Goal: Task Accomplishment & Management: Manage account settings

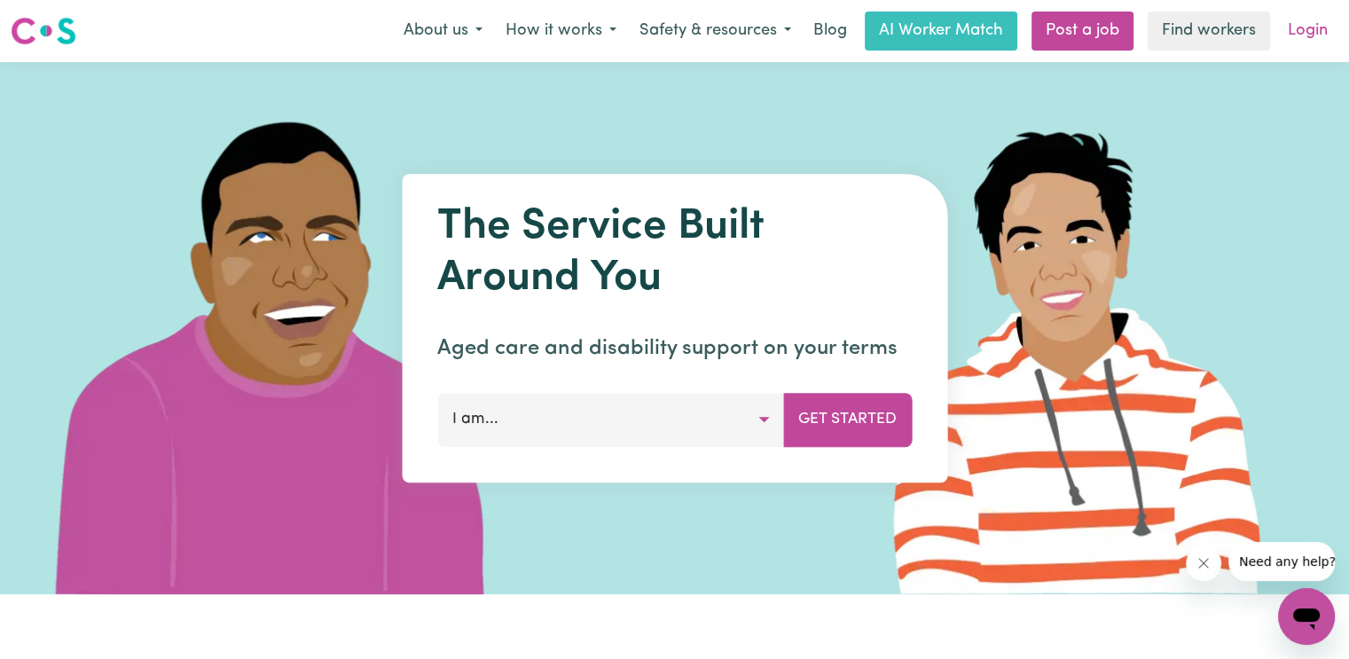
click at [1290, 35] on link "Login" at bounding box center [1307, 31] width 61 height 39
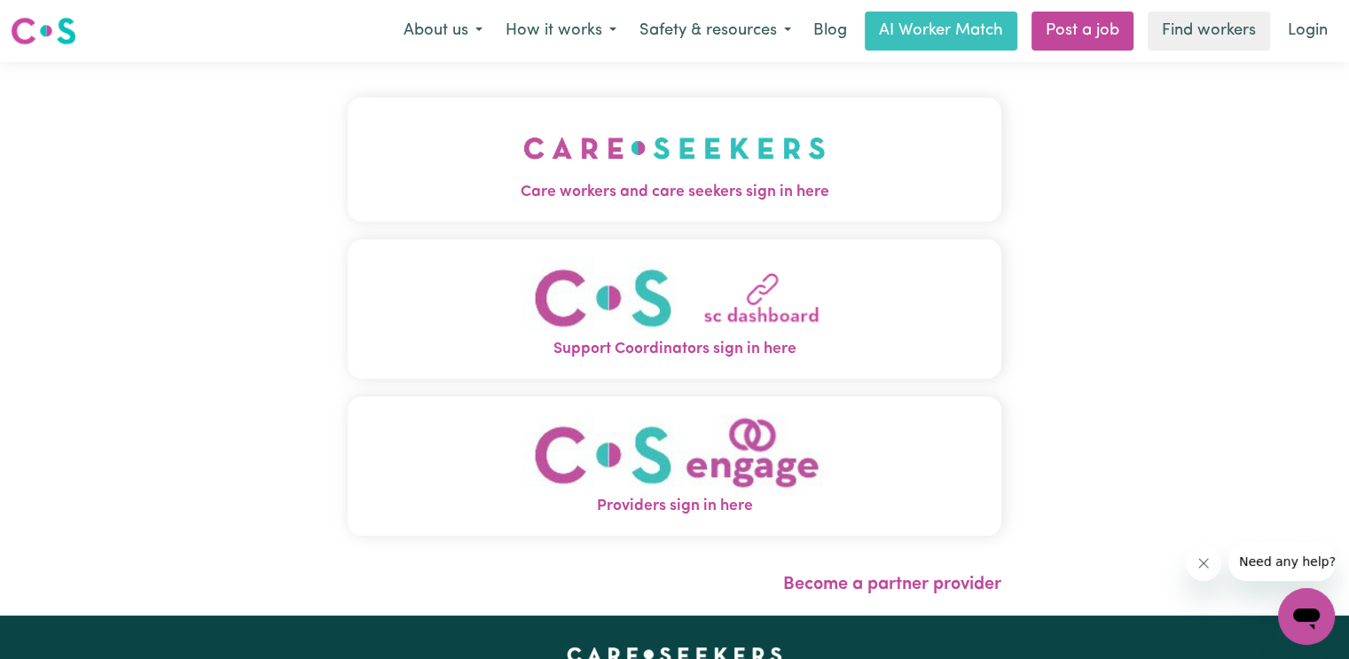
click at [429, 123] on button "Care workers and care seekers sign in here" at bounding box center [675, 160] width 654 height 124
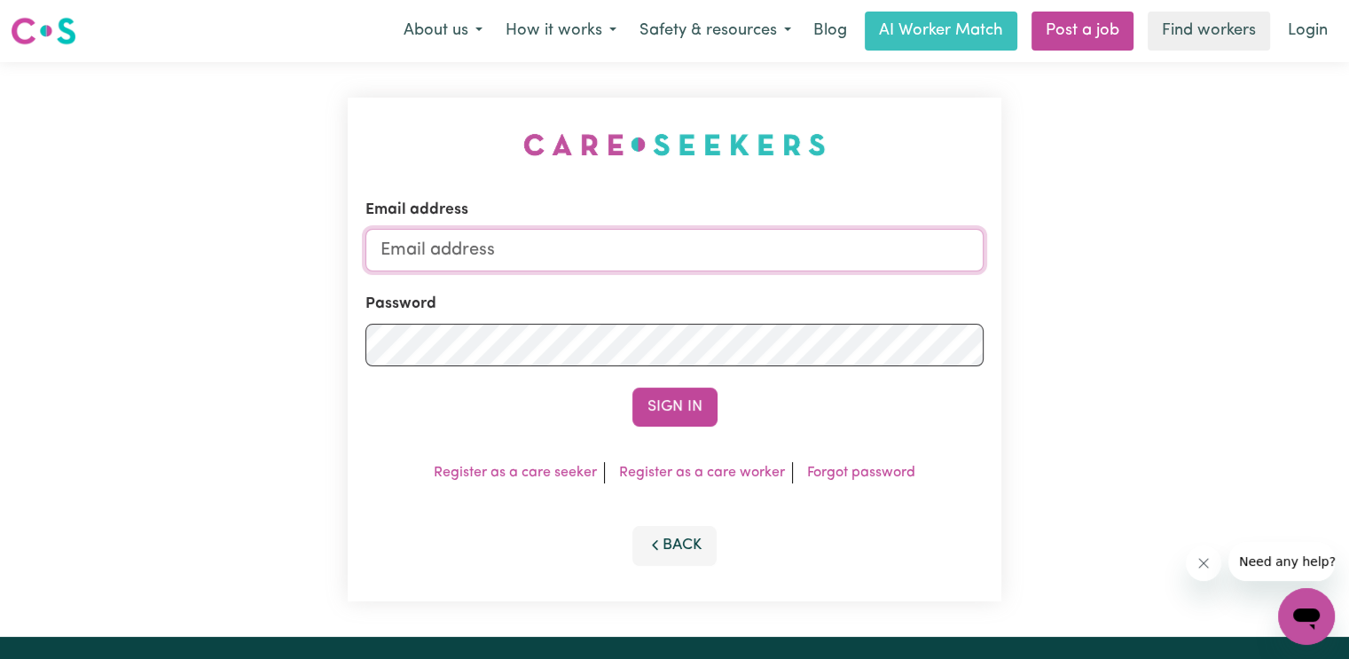
click at [486, 248] on input "Email address" at bounding box center [674, 250] width 618 height 43
type input "[EMAIL_ADDRESS][DOMAIN_NAME]"
click at [632, 388] on button "Sign In" at bounding box center [674, 407] width 85 height 39
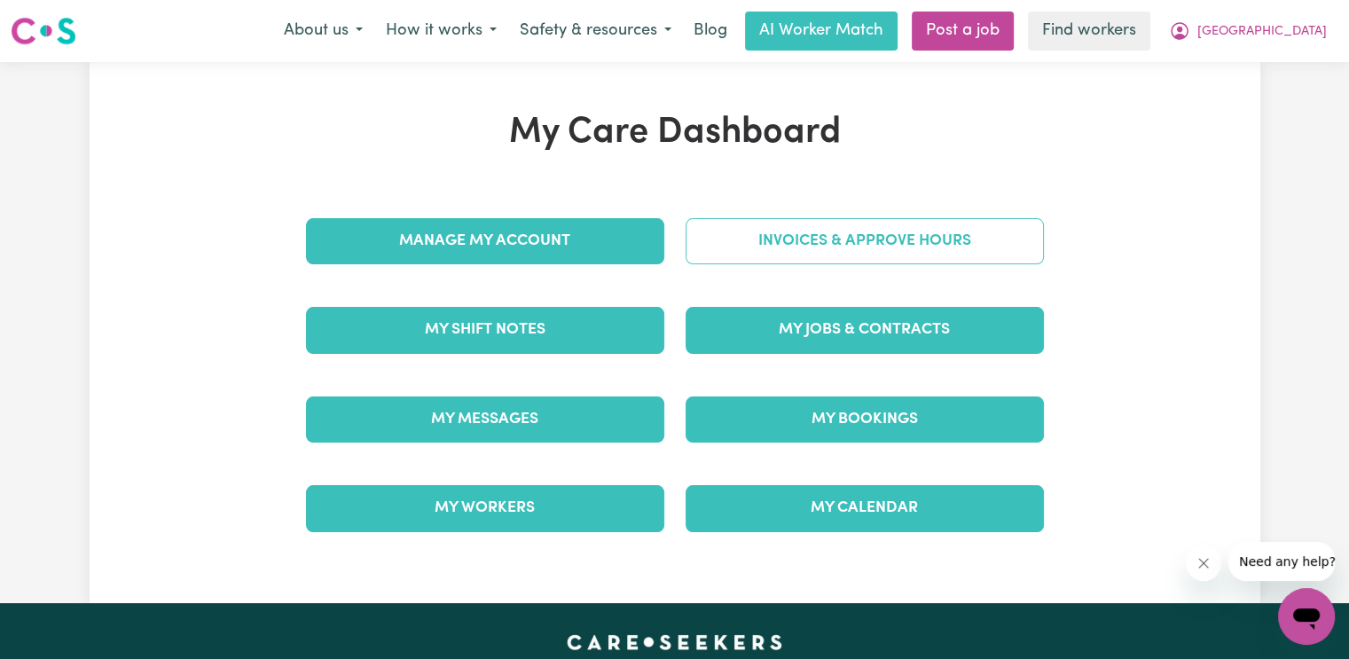
click at [765, 255] on link "Invoices & Approve Hours" at bounding box center [865, 241] width 358 height 46
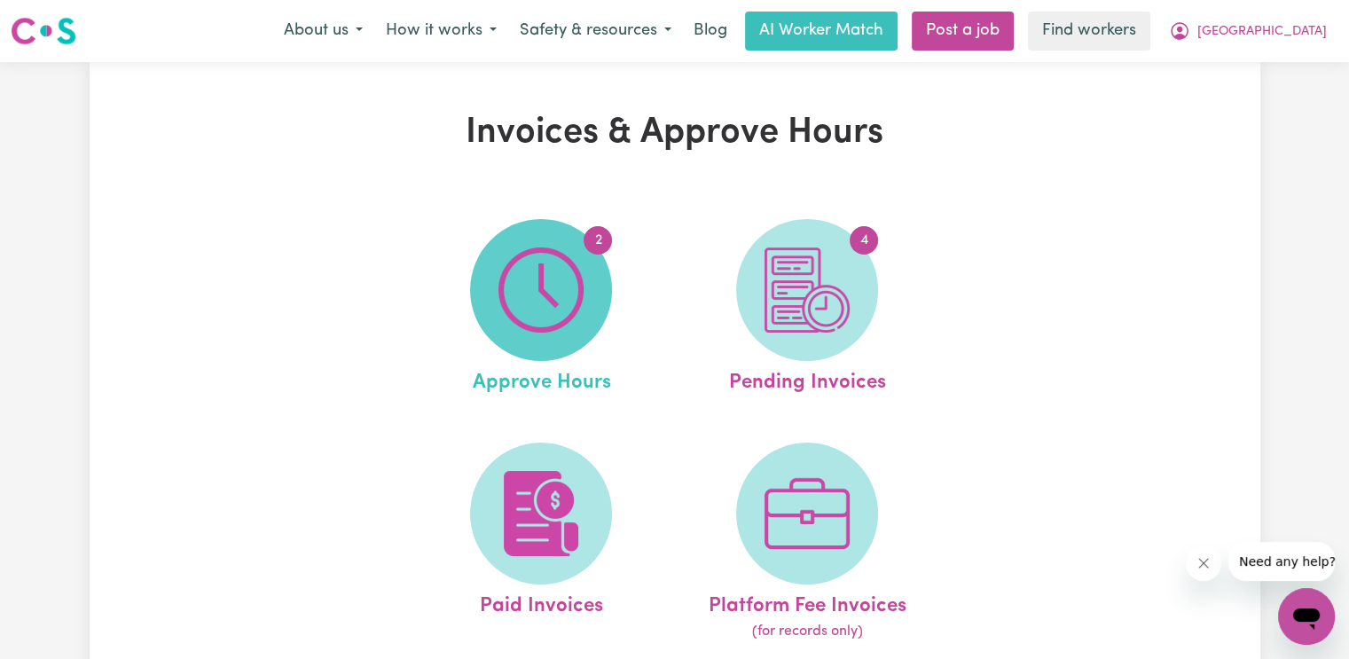
click at [582, 310] on img at bounding box center [540, 289] width 85 height 85
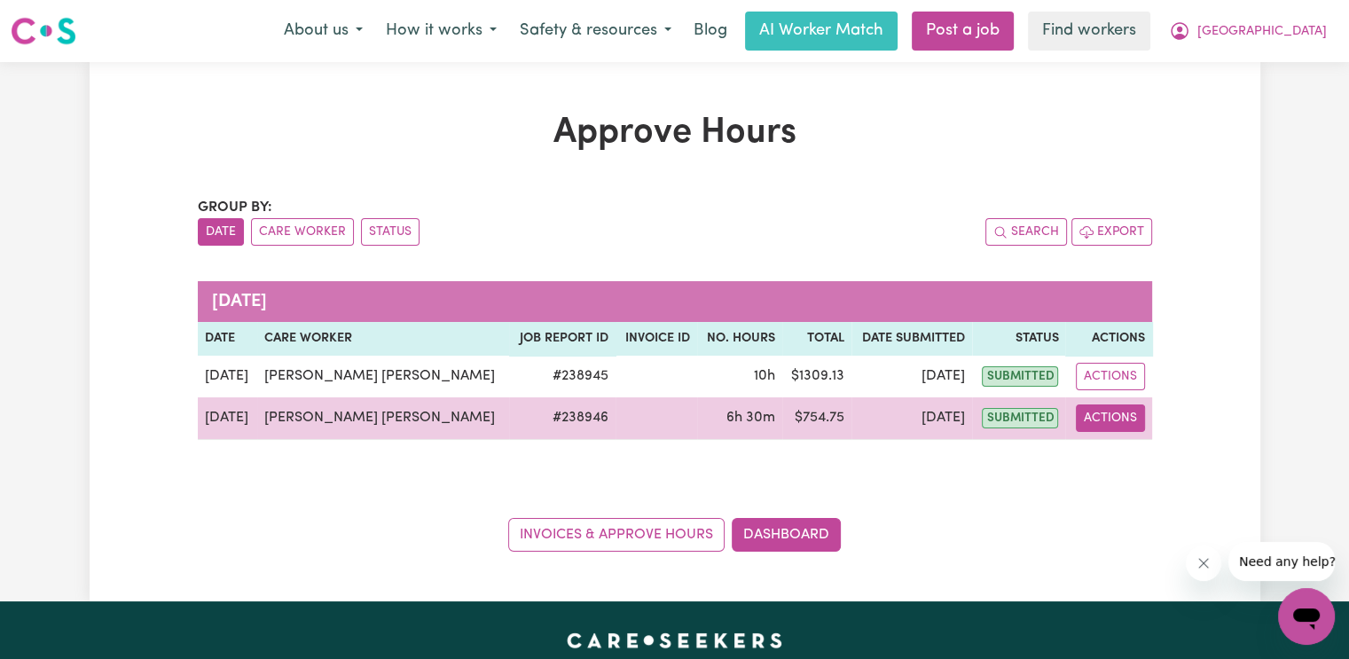
click at [1129, 420] on button "Actions" at bounding box center [1110, 417] width 69 height 27
click at [1133, 460] on link "View Job Report" at bounding box center [1167, 458] width 152 height 35
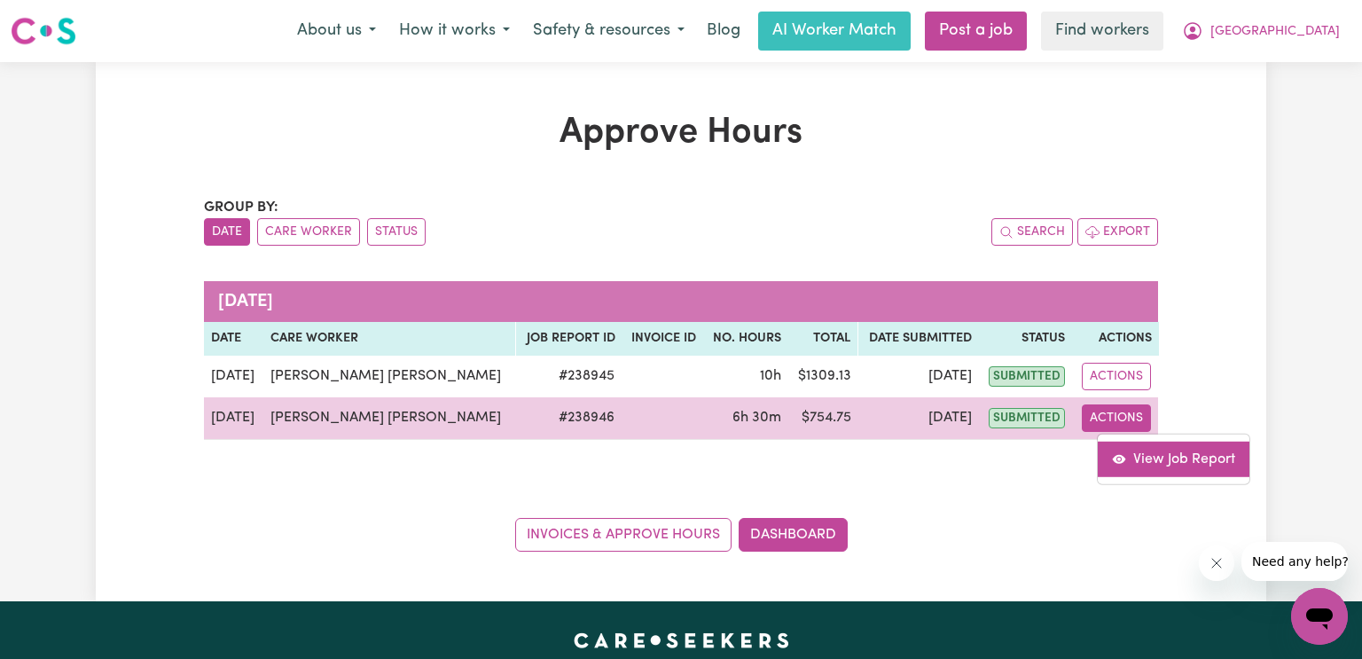
select select "pm"
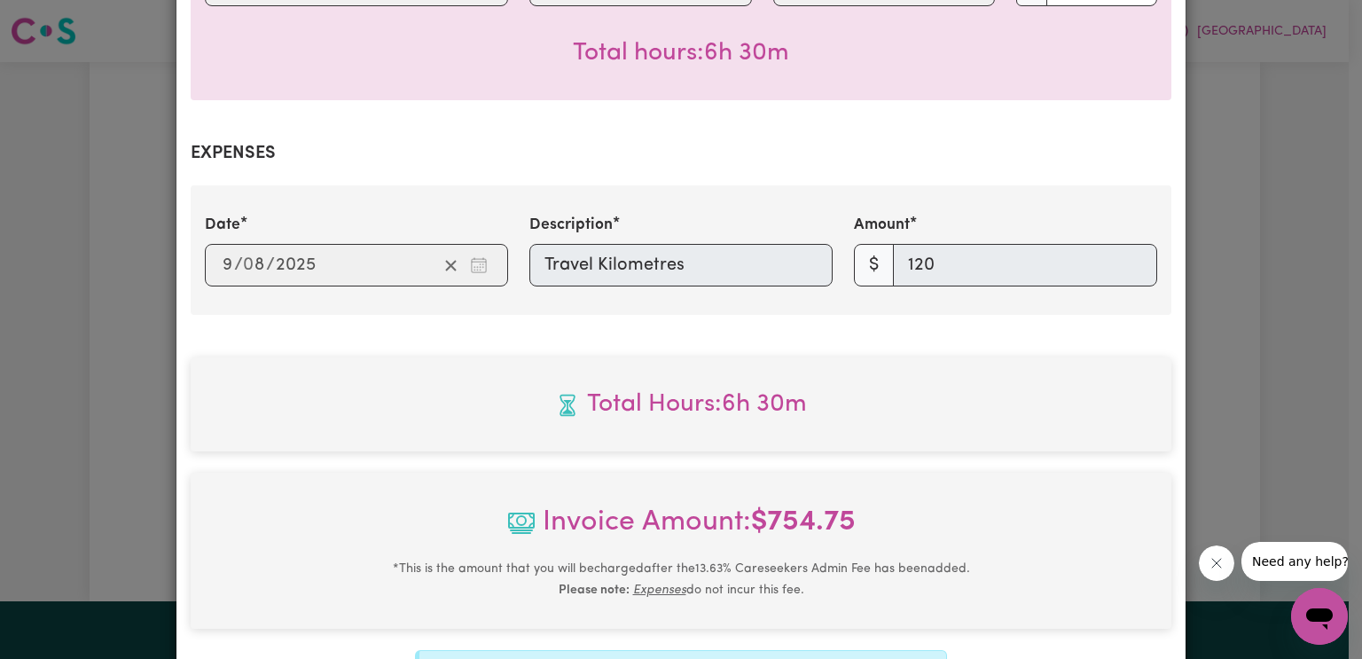
scroll to position [816, 0]
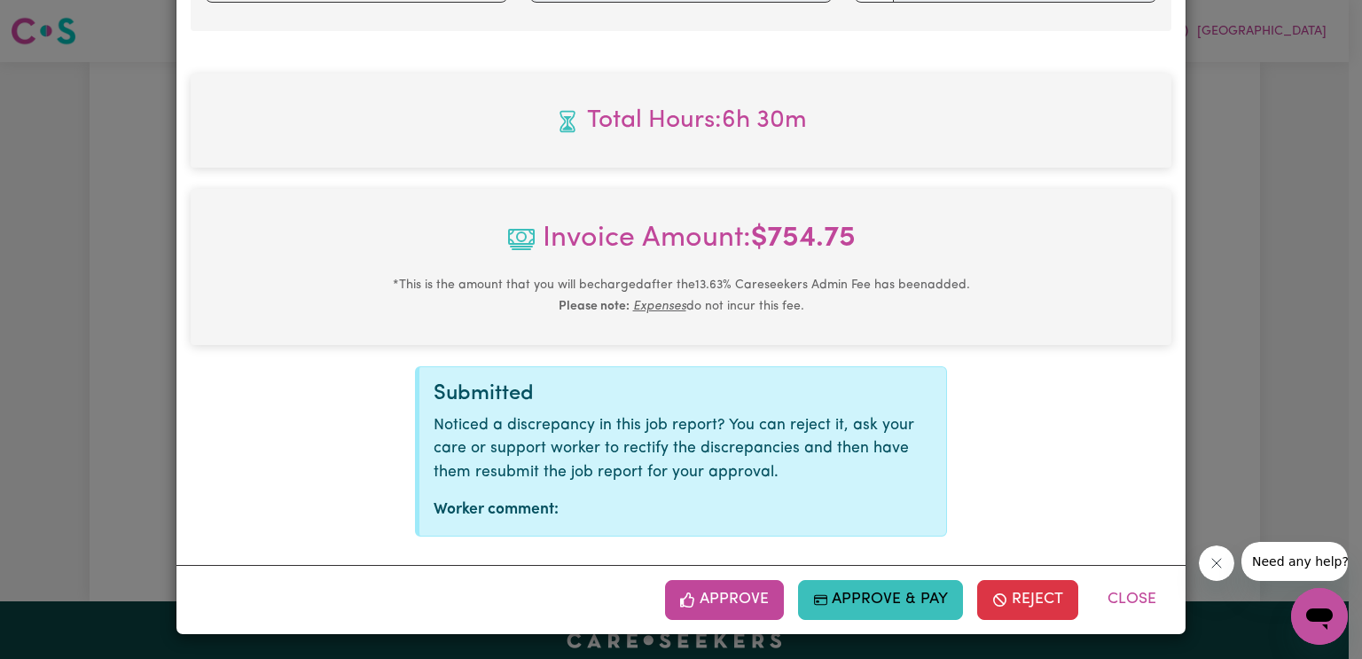
drag, startPoint x: 692, startPoint y: 610, endPoint x: 738, endPoint y: 602, distance: 46.8
click at [693, 610] on span "button" at bounding box center [688, 599] width 16 height 23
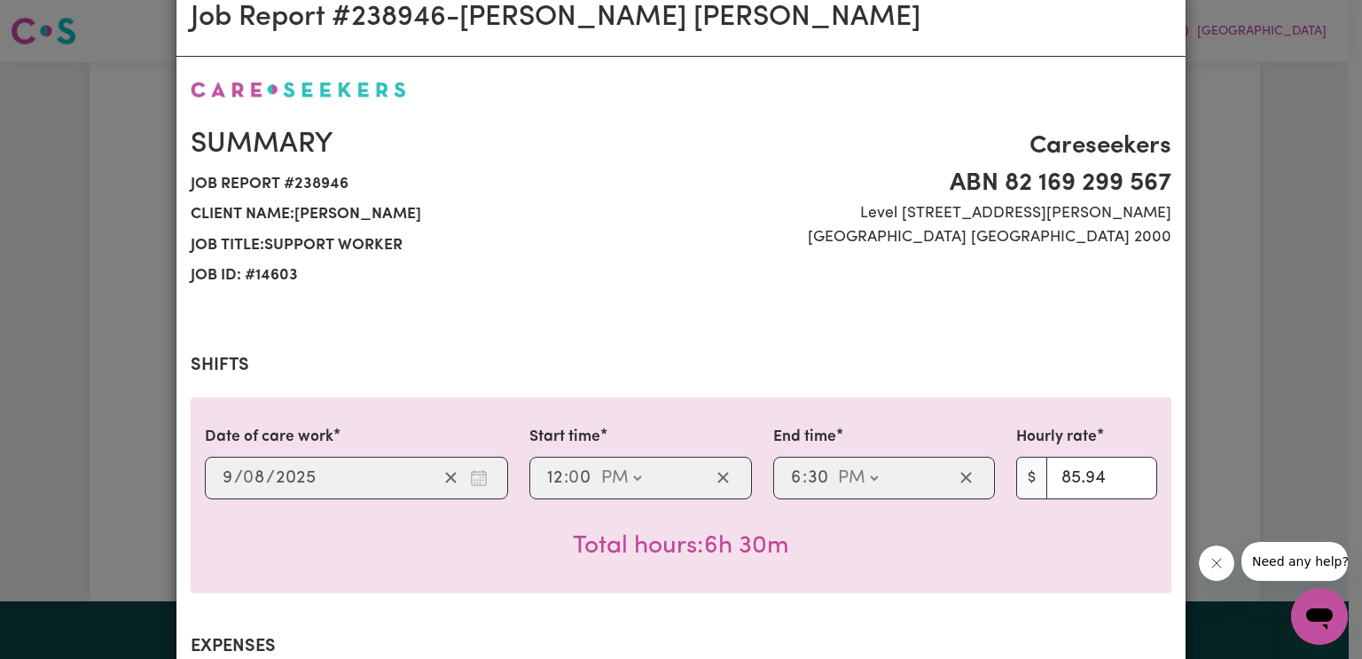
scroll to position [0, 0]
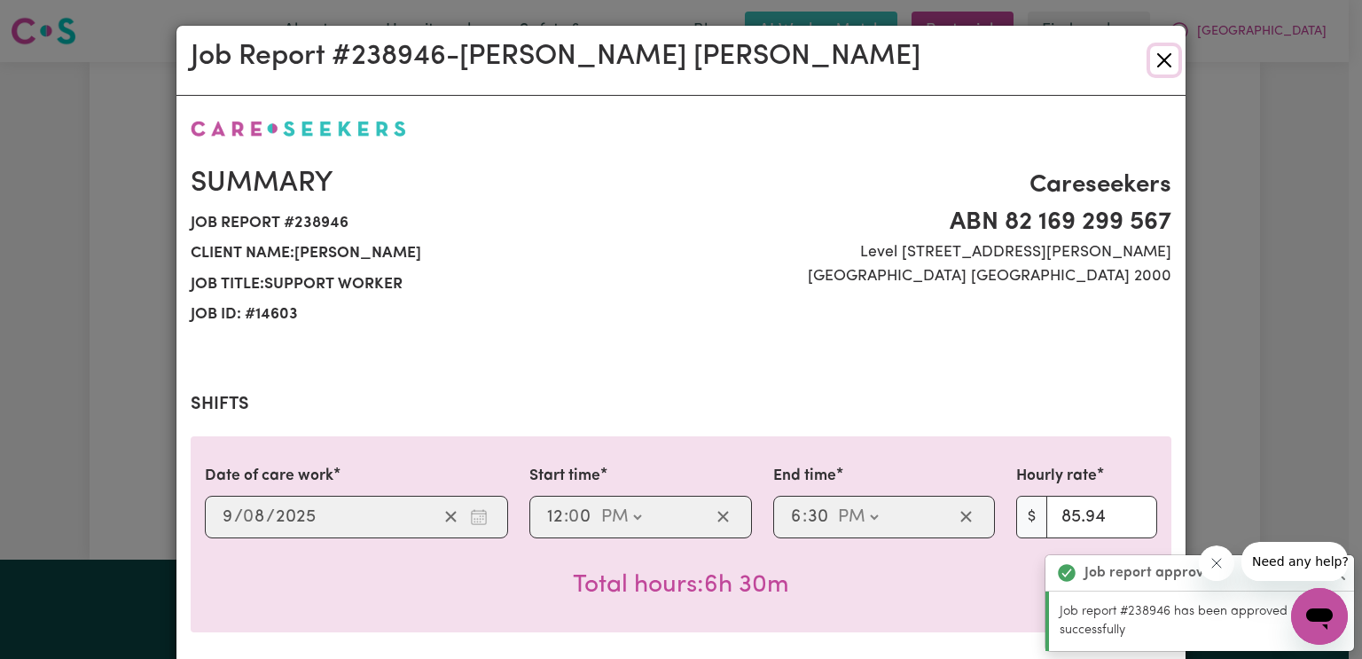
click at [1156, 56] on button "Close" at bounding box center [1164, 60] width 28 height 28
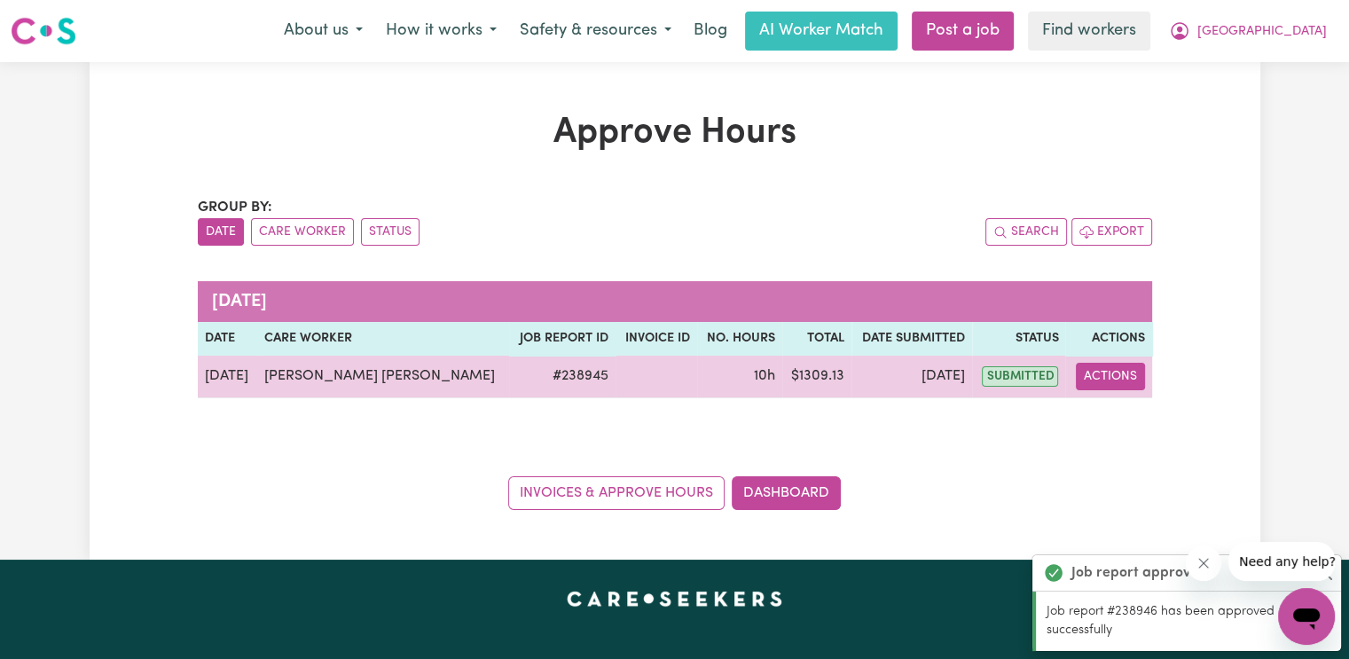
drag, startPoint x: 1074, startPoint y: 373, endPoint x: 1095, endPoint y: 370, distance: 21.5
click at [1082, 371] on div "Actions" at bounding box center [1108, 376] width 72 height 27
click at [1108, 380] on button "Actions" at bounding box center [1110, 376] width 69 height 27
click at [1109, 414] on link "View Job Report" at bounding box center [1167, 416] width 152 height 35
select select "pm"
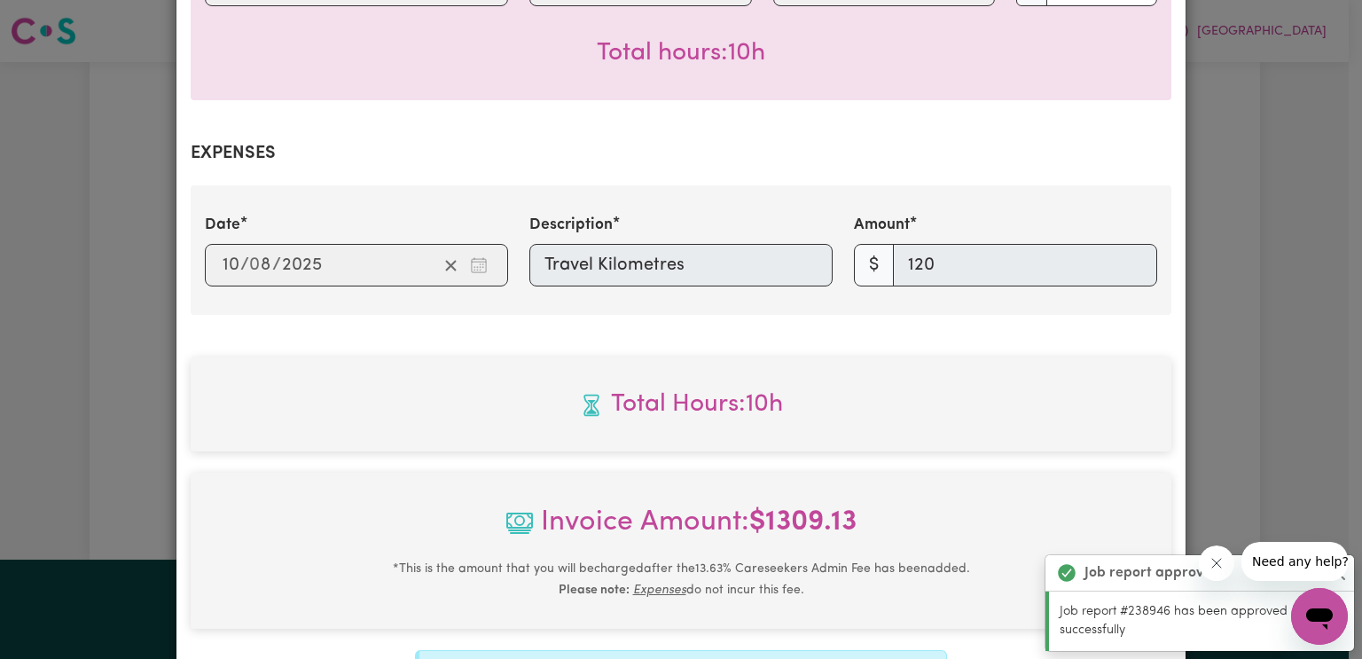
scroll to position [816, 0]
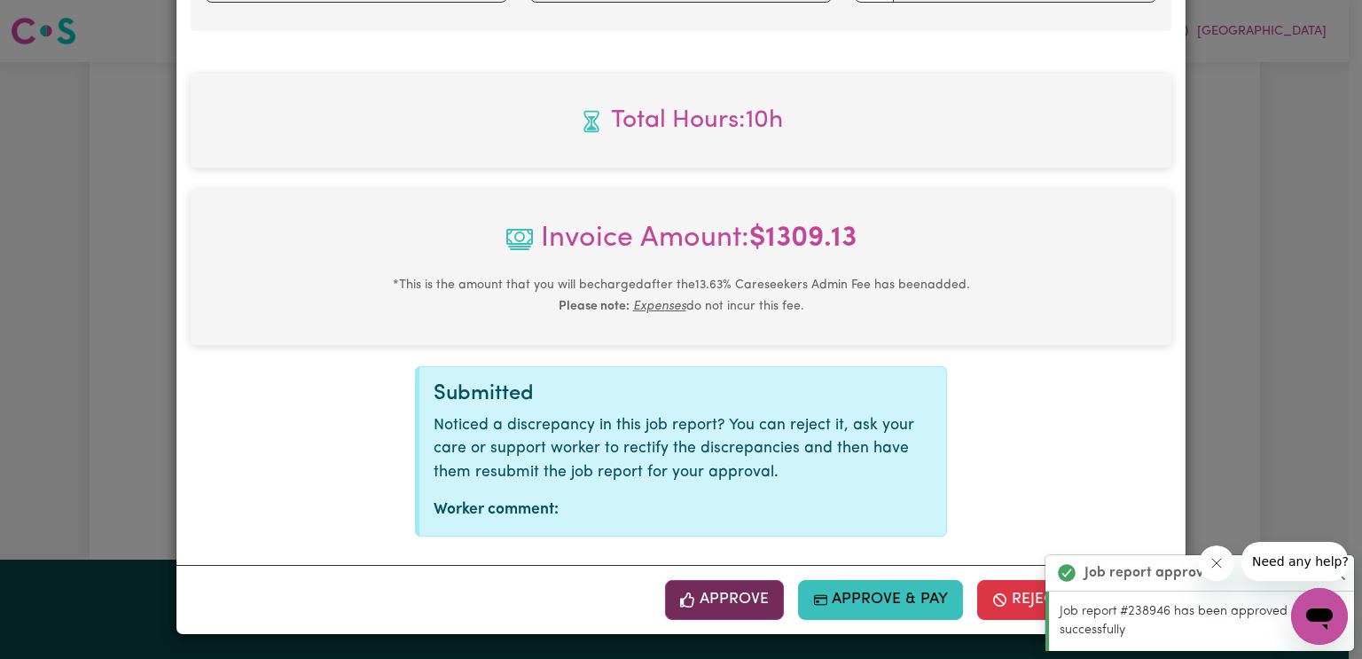
click at [740, 604] on button "Approve" at bounding box center [724, 599] width 119 height 39
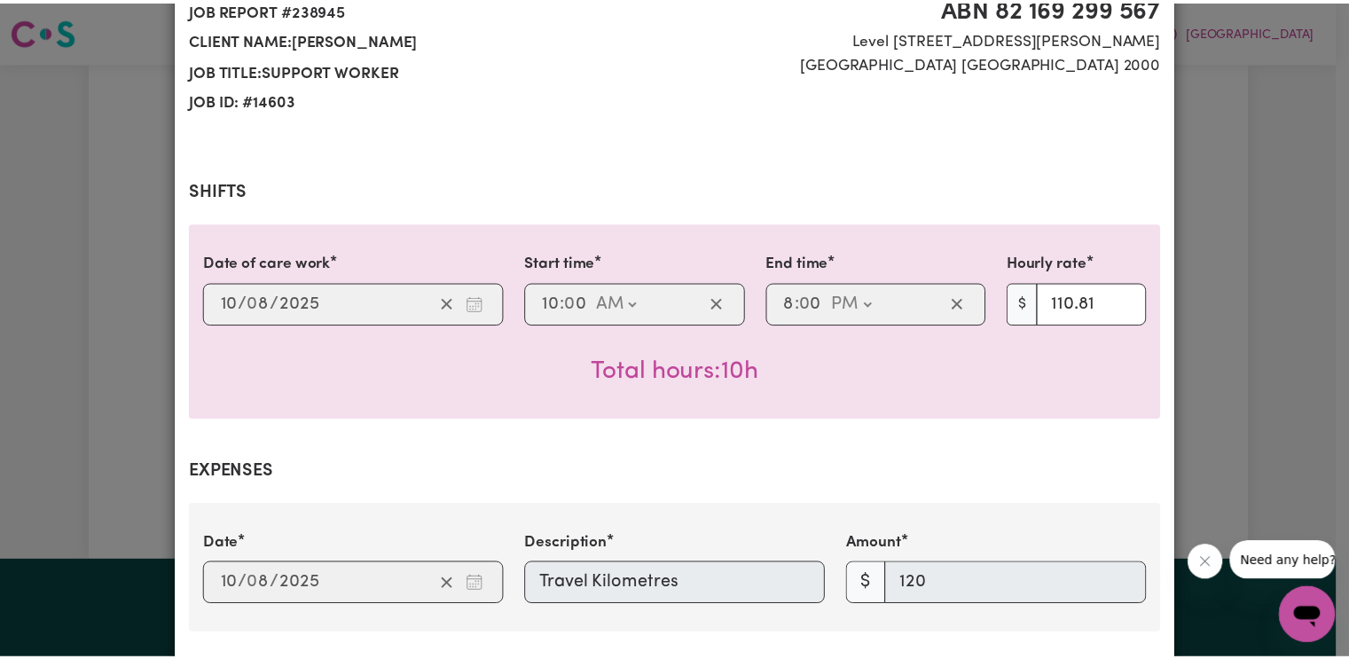
scroll to position [0, 0]
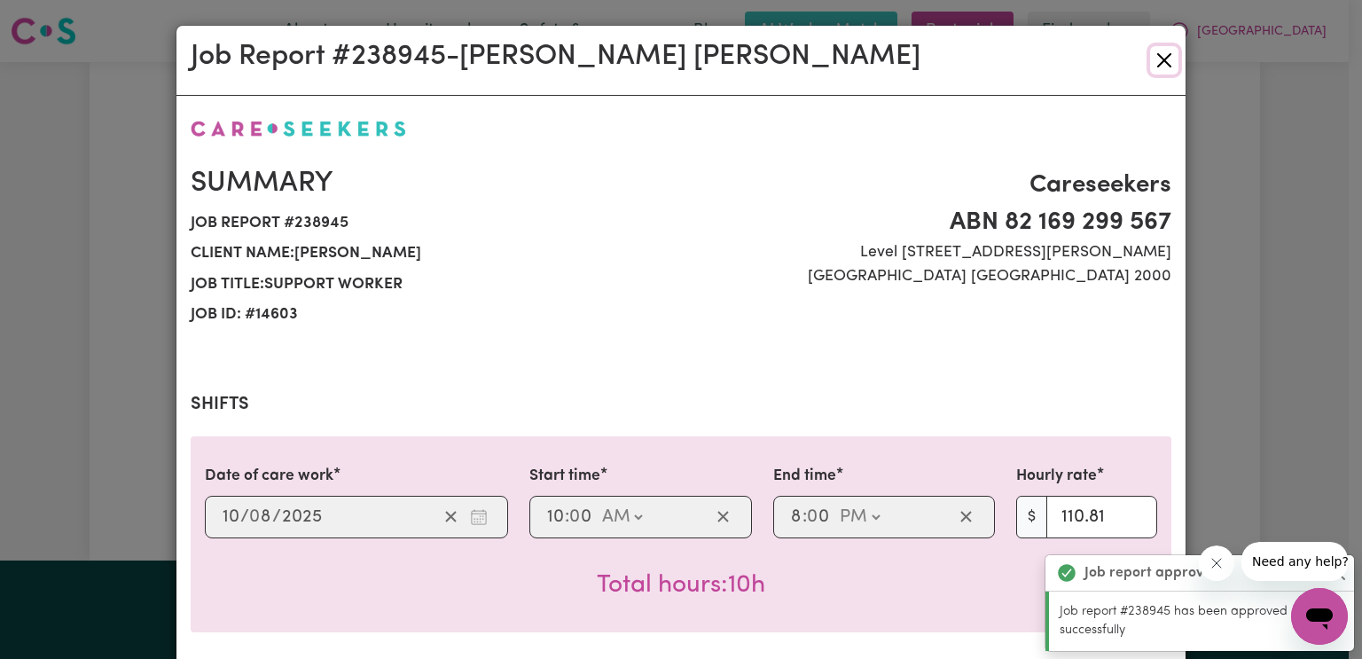
click at [1156, 65] on button "Close" at bounding box center [1164, 60] width 28 height 28
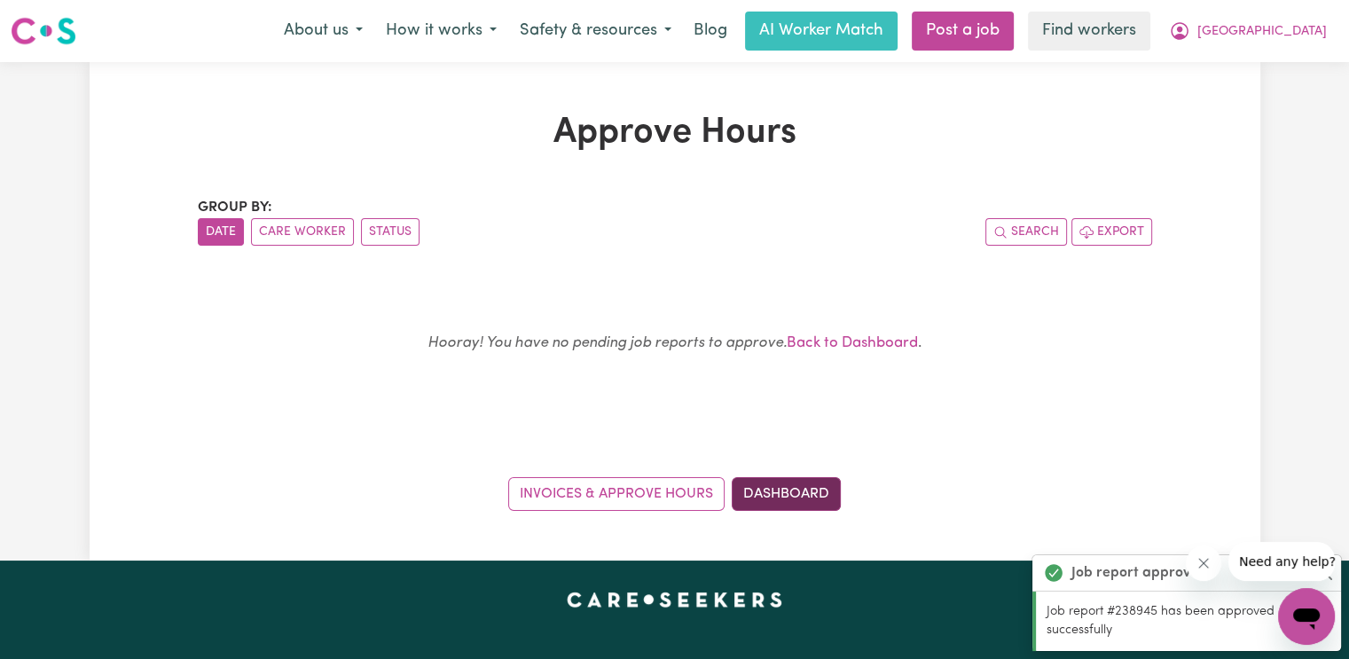
click at [811, 505] on link "Dashboard" at bounding box center [786, 494] width 109 height 34
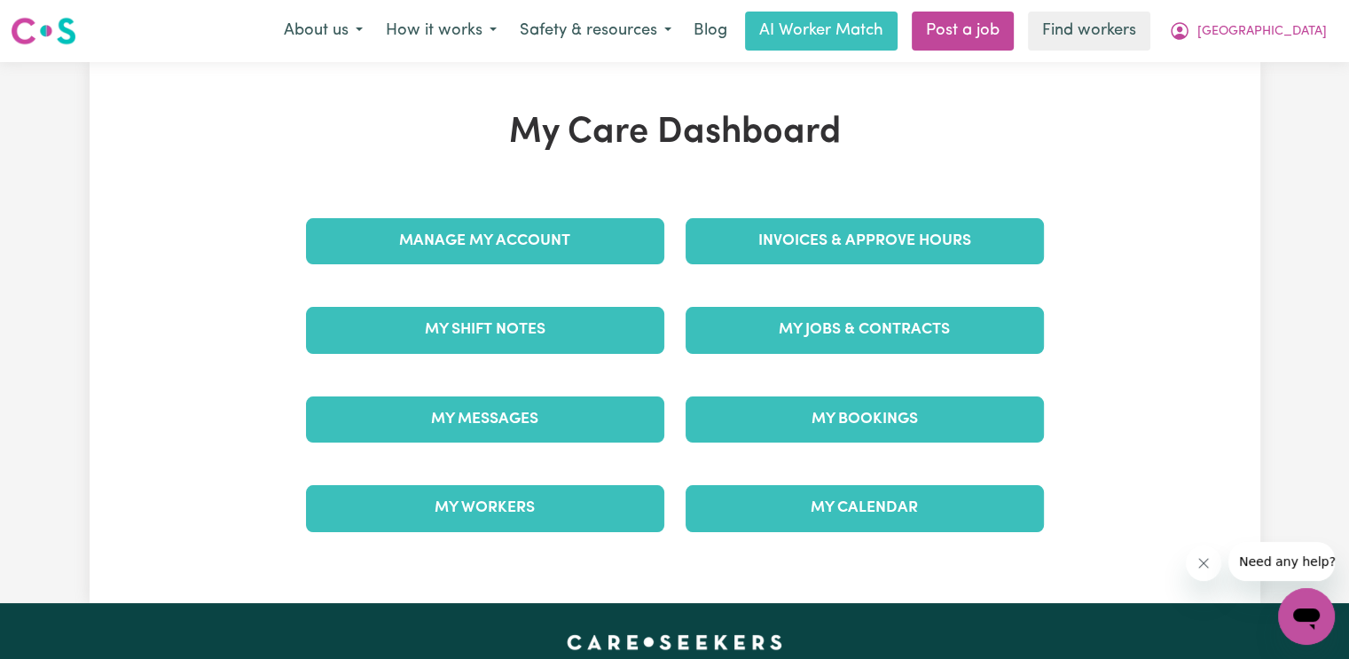
click at [818, 264] on div "Invoices & Approve Hours" at bounding box center [865, 241] width 380 height 89
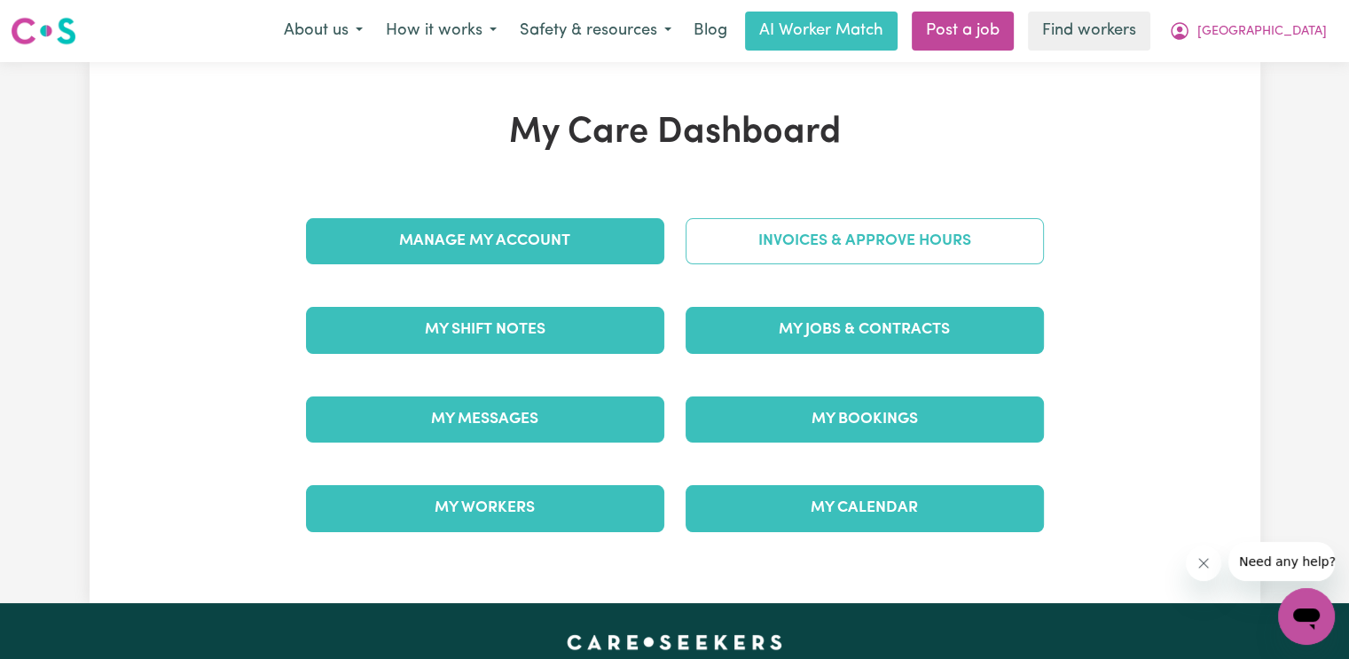
click at [818, 260] on link "Invoices & Approve Hours" at bounding box center [865, 241] width 358 height 46
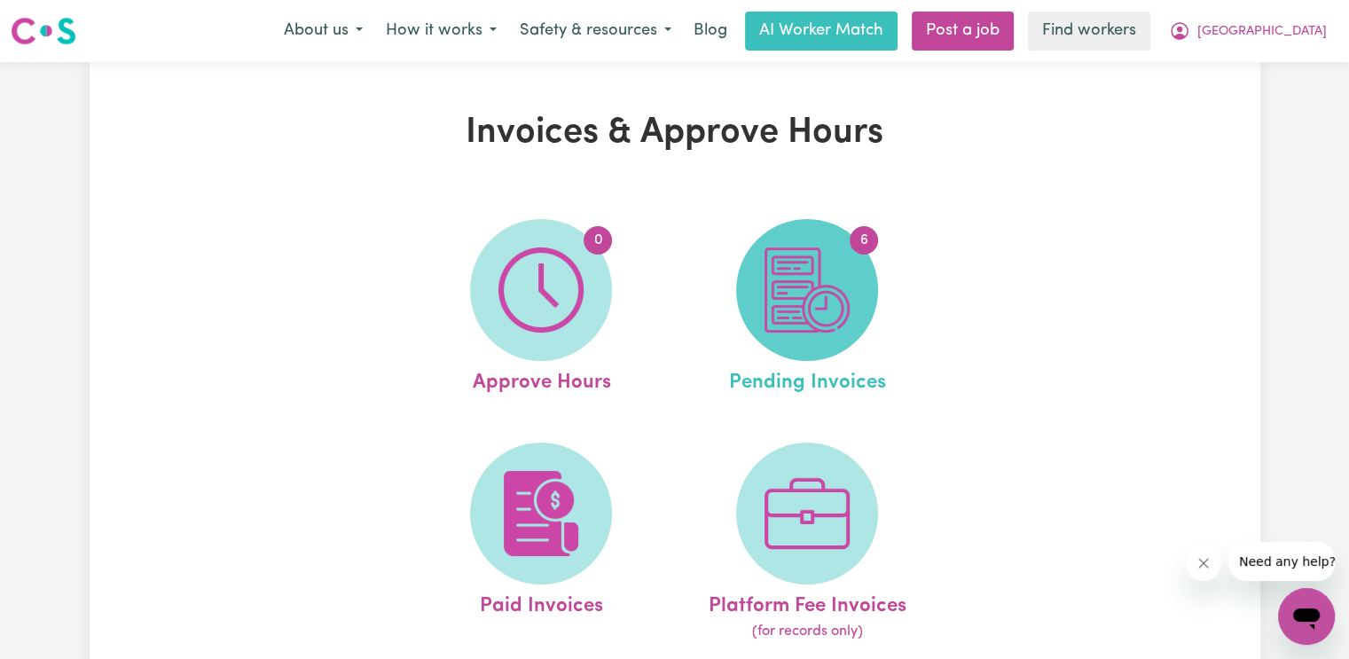
click at [829, 280] on img at bounding box center [807, 289] width 85 height 85
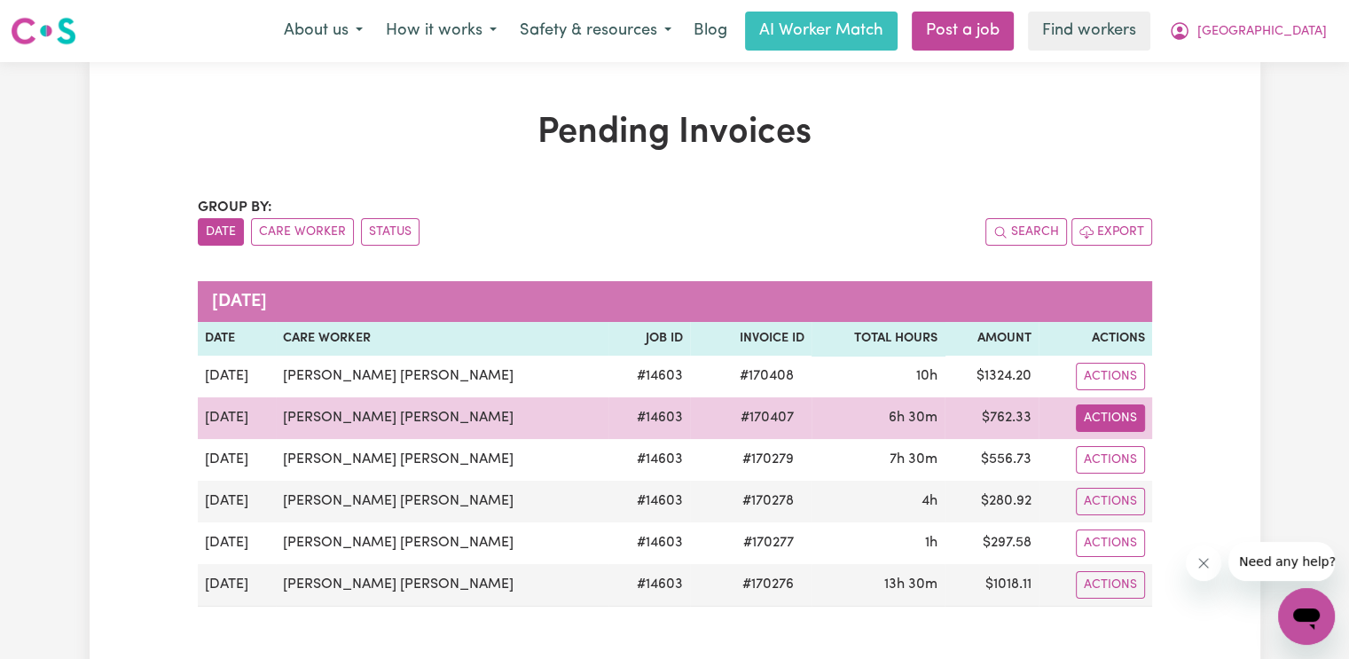
click at [1128, 390] on button "Actions" at bounding box center [1110, 376] width 69 height 27
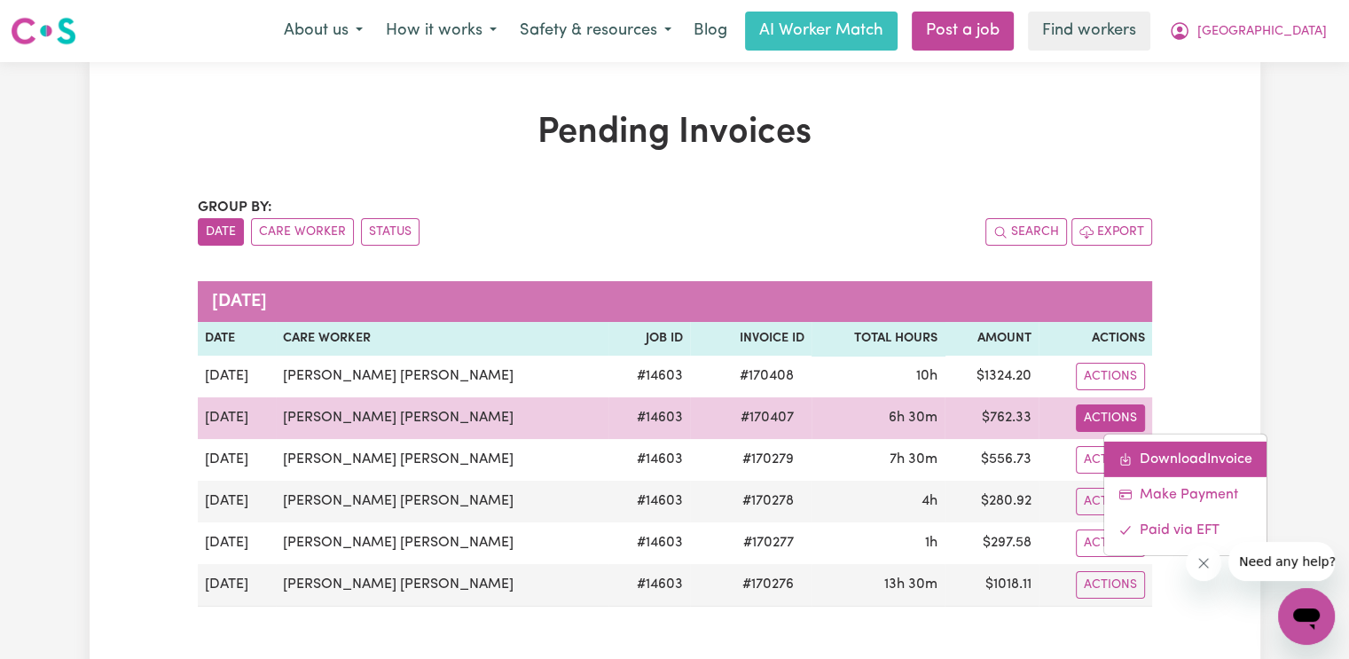
click at [1126, 456] on link "Download Invoice" at bounding box center [1185, 458] width 162 height 35
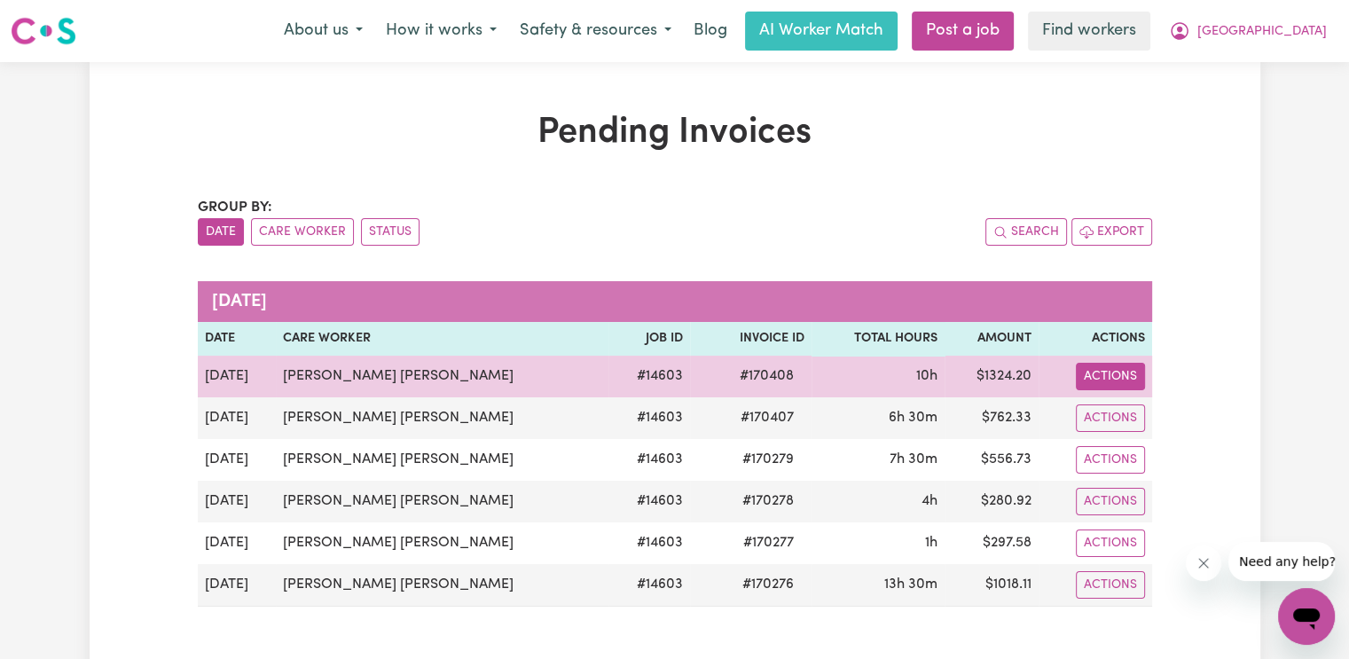
click at [1102, 383] on button "Actions" at bounding box center [1110, 376] width 69 height 27
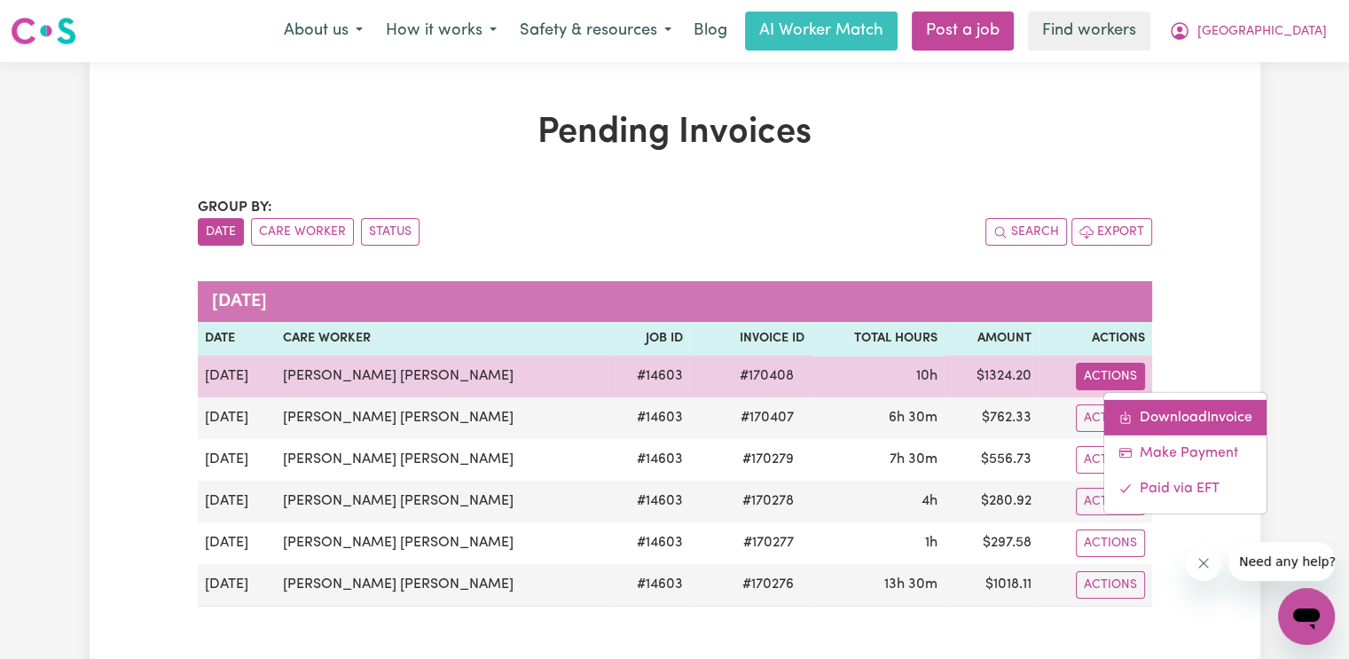
click at [1153, 421] on link "Download Invoice" at bounding box center [1185, 416] width 162 height 35
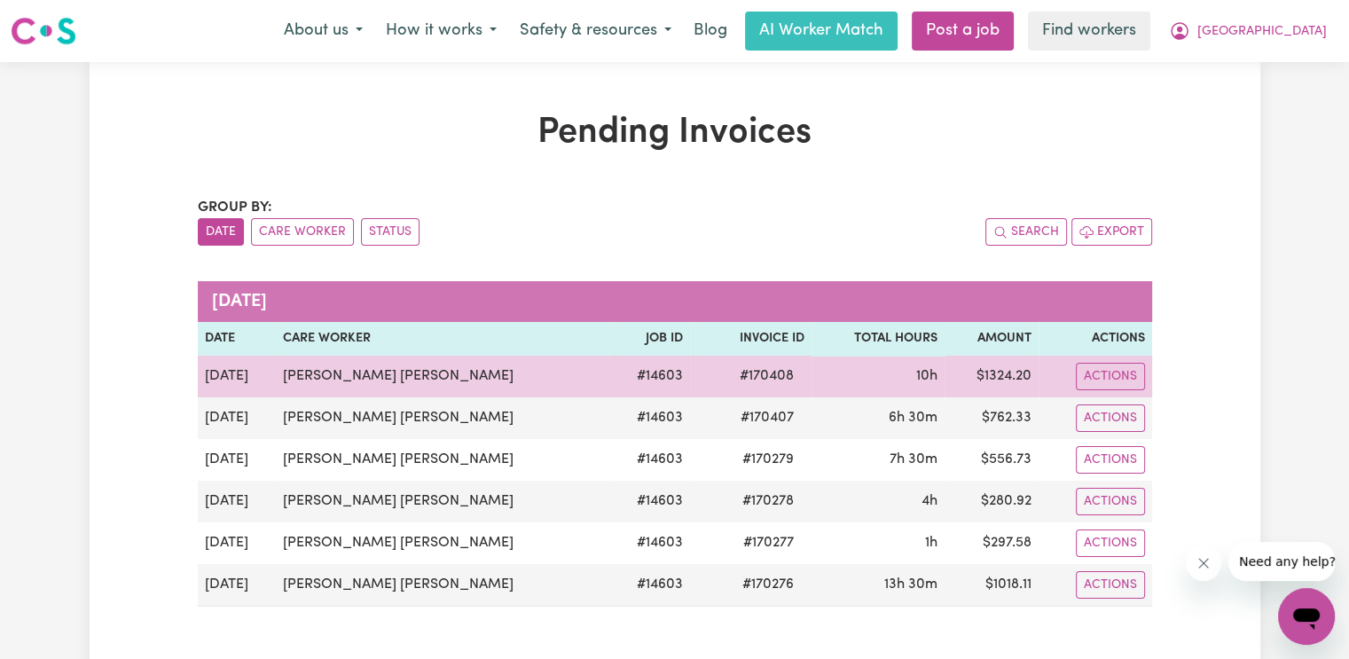
click at [729, 379] on span "# 170408" at bounding box center [766, 375] width 75 height 21
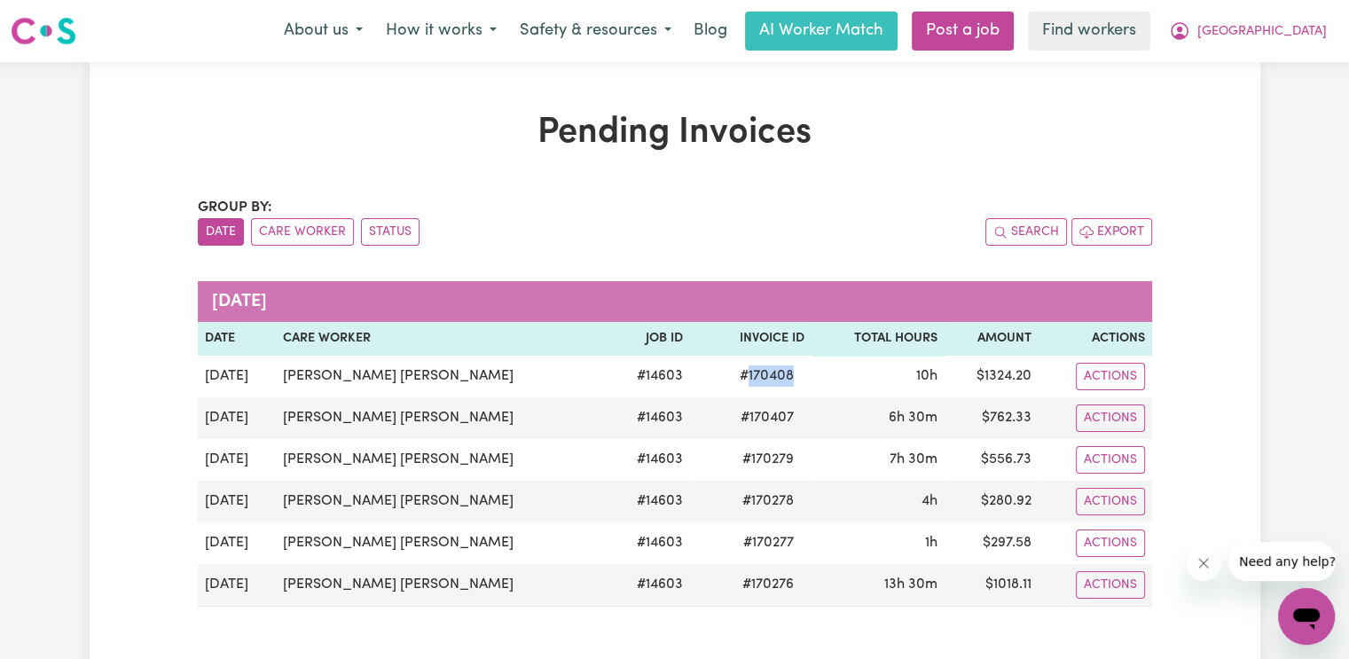
copy span "170408"
